Goal: Information Seeking & Learning: Find specific page/section

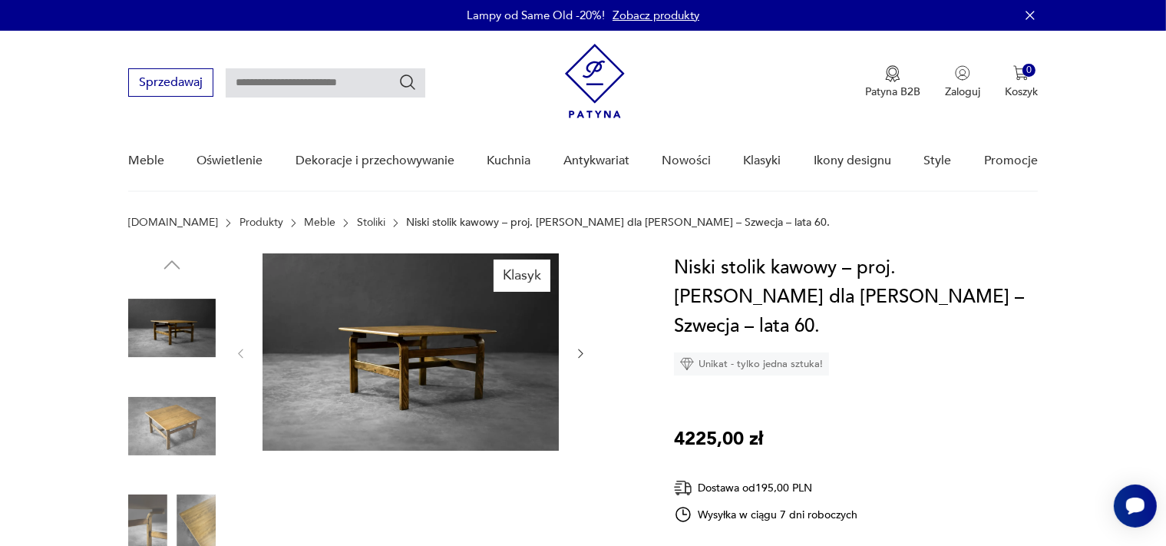
click at [340, 94] on input "text" at bounding box center [326, 82] width 200 height 29
type input "**********"
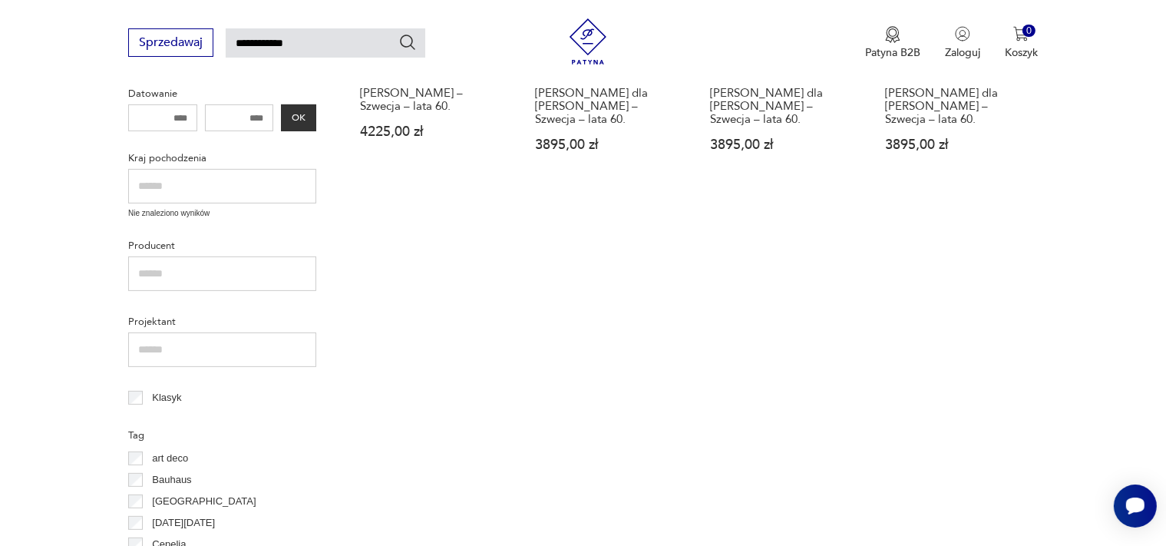
scroll to position [474, 0]
